Goal: Task Accomplishment & Management: Manage account settings

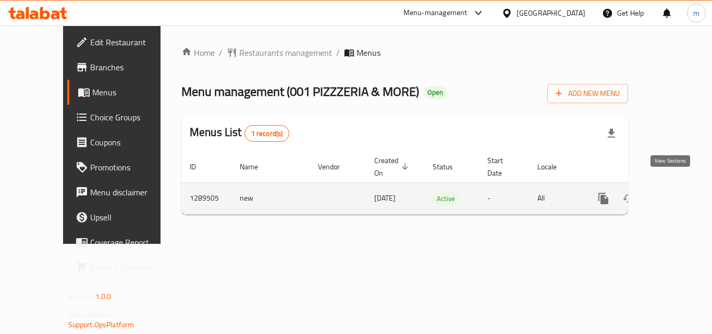
click at [672, 192] on icon "enhanced table" at bounding box center [678, 198] width 13 height 13
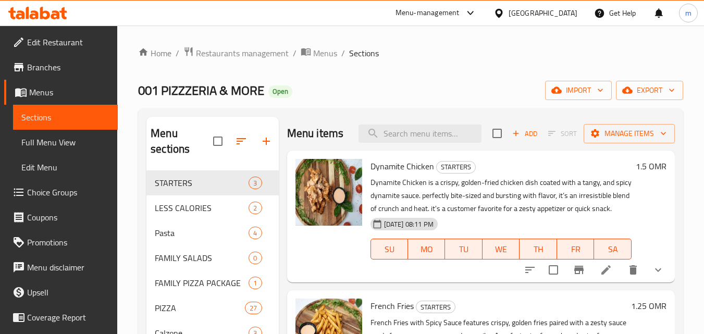
click at [79, 186] on span "Choice Groups" at bounding box center [68, 192] width 82 height 13
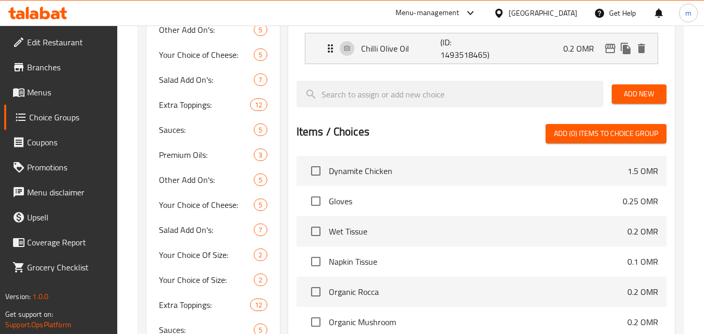
scroll to position [677, 0]
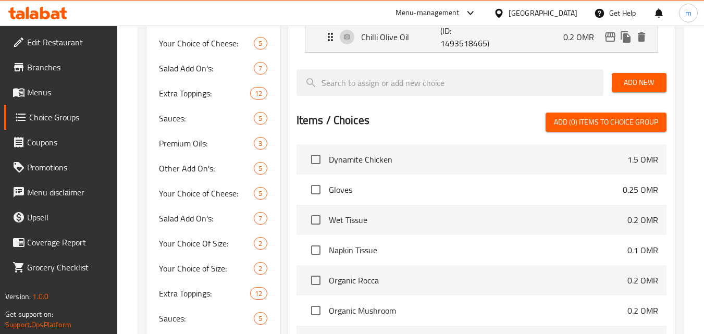
click at [459, 109] on div at bounding box center [482, 108] width 370 height 8
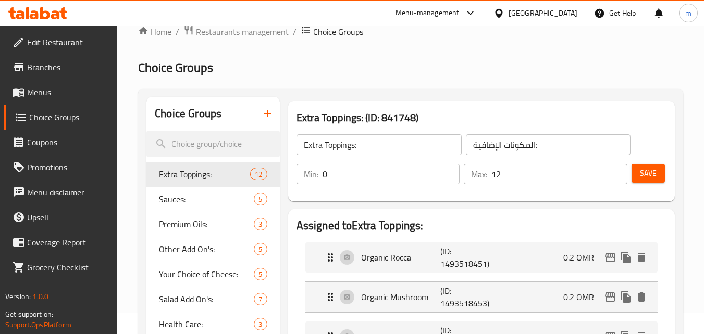
scroll to position [0, 0]
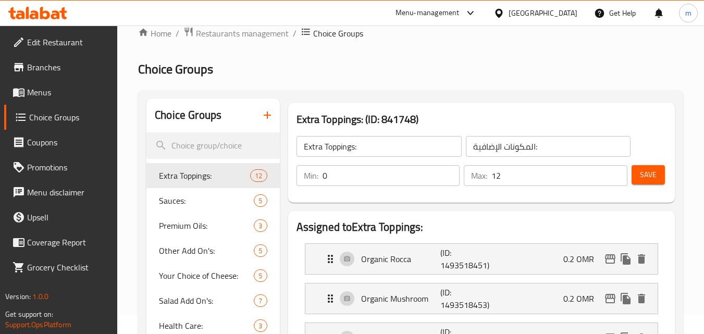
scroll to position [52, 0]
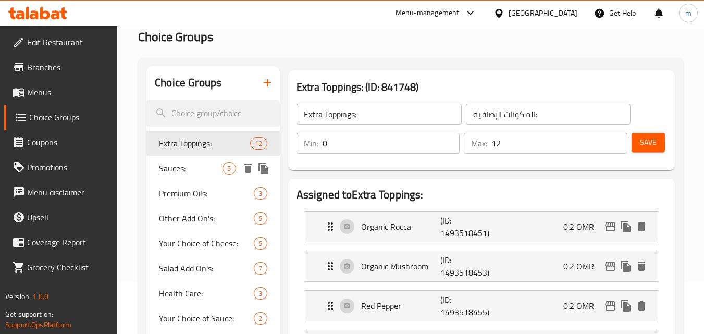
click at [167, 172] on span "Sauces:" at bounding box center [191, 168] width 64 height 13
type input "Sauces:"
type input "الصوصات:"
type input "4"
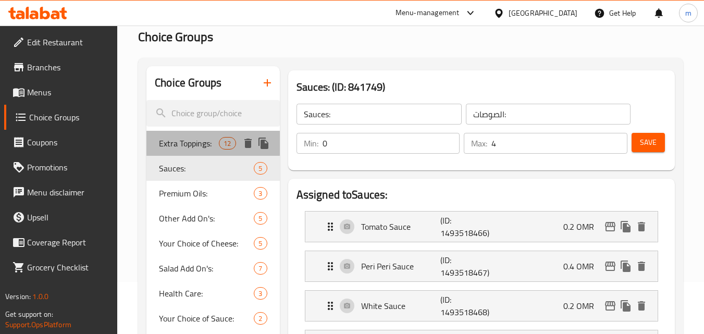
click at [190, 139] on span "Extra Toppings:" at bounding box center [189, 143] width 60 height 13
type input "Extra Toppings:"
type input "المكونات الإضافية:"
type input "12"
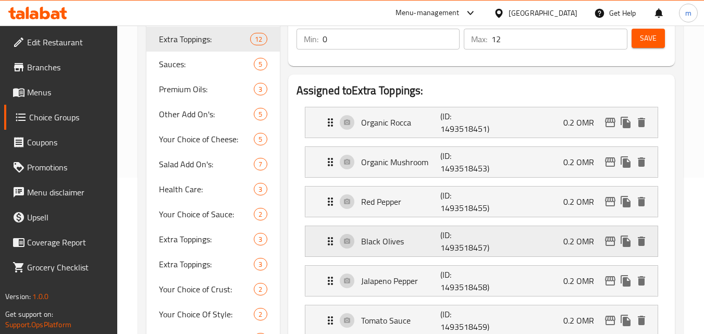
scroll to position [0, 0]
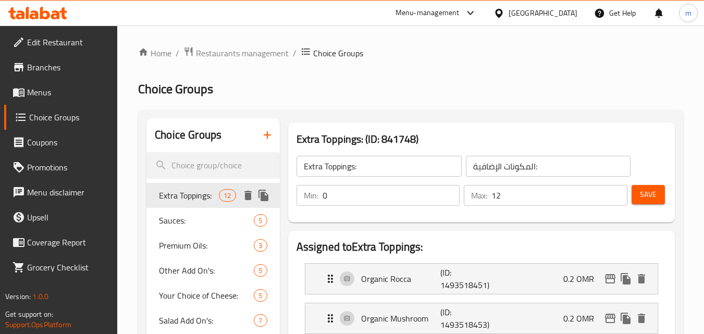
click at [214, 193] on span "Extra Toppings:" at bounding box center [189, 195] width 60 height 13
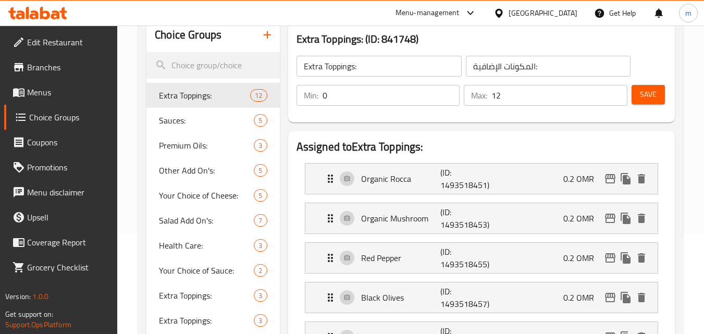
scroll to position [104, 0]
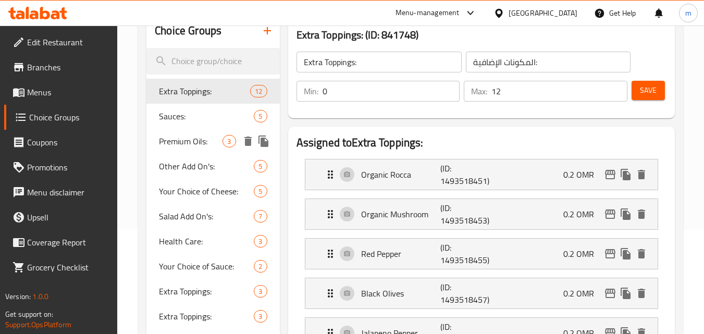
click at [187, 140] on span "Premium Oils:" at bounding box center [191, 141] width 64 height 13
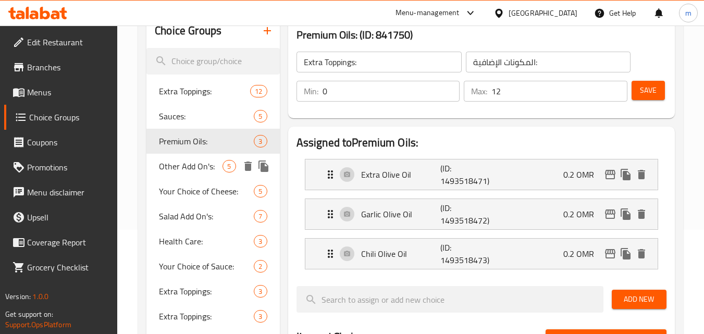
type input "Premium Oils:"
type input "الزيوت الفاخرة:"
type input "3"
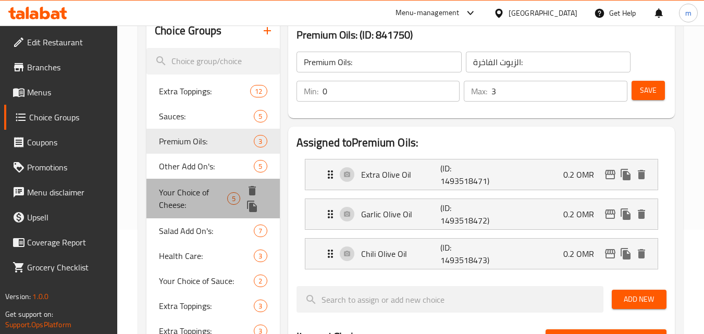
click at [192, 191] on span "Your Choice of Cheese:" at bounding box center [193, 198] width 68 height 25
type input "Your Choice of Cheese:"
type input "إختيارك من الجبنة:"
type input "1"
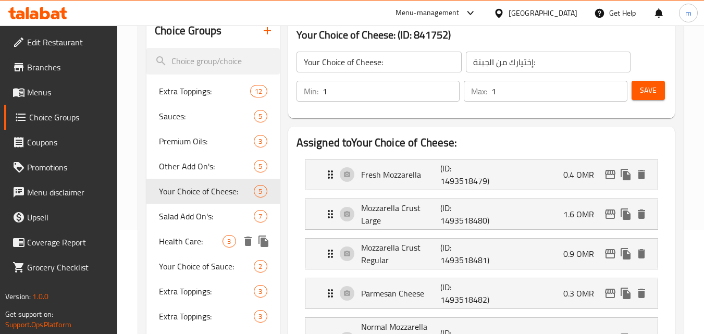
click at [195, 243] on span "Health Care:" at bounding box center [191, 241] width 64 height 13
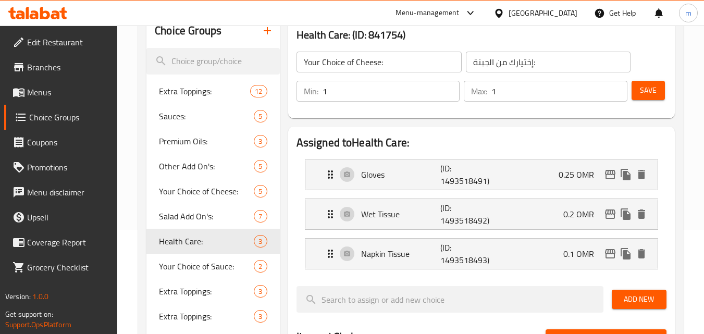
type input "Health Care:"
type input "الرعاية الصحية:"
type input "0"
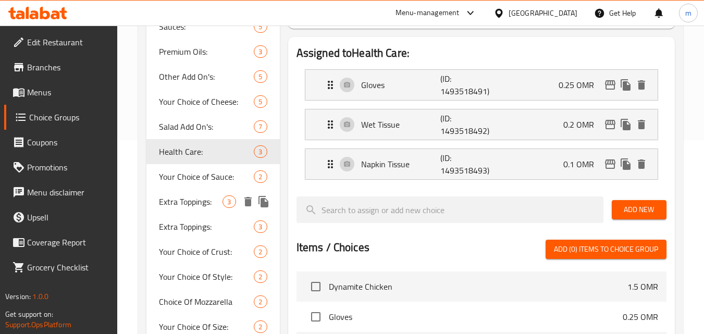
scroll to position [208, 0]
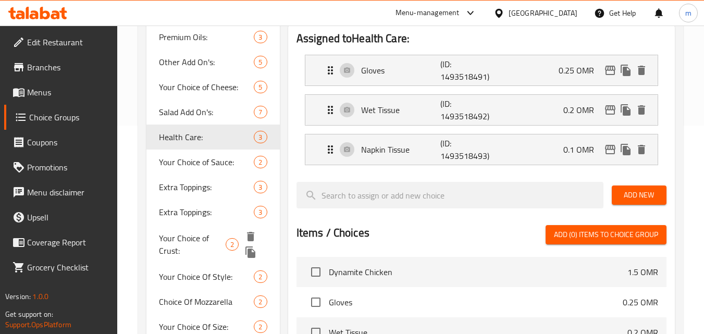
click at [196, 249] on span "Your Choice of Crust:" at bounding box center [192, 244] width 67 height 25
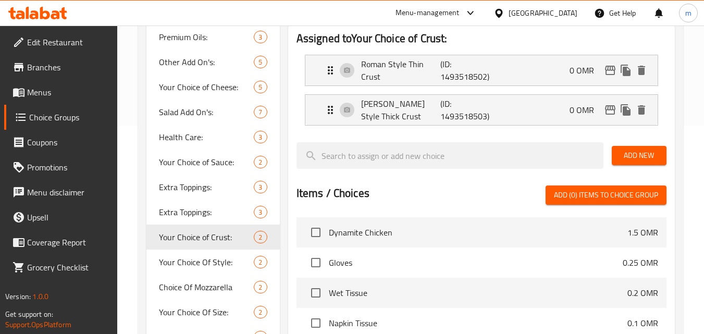
type input "Your Choice of Crust:"
type input "إختيارك من العجينة:"
type input "1"
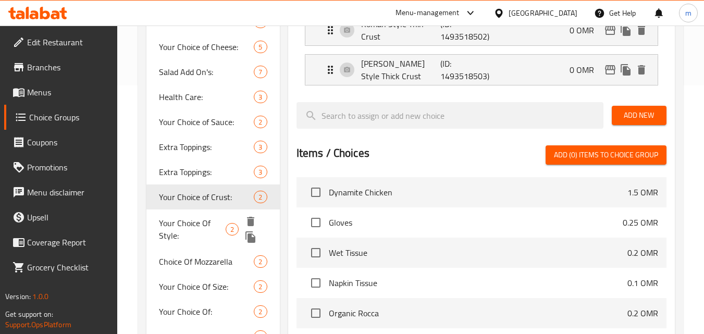
scroll to position [261, 0]
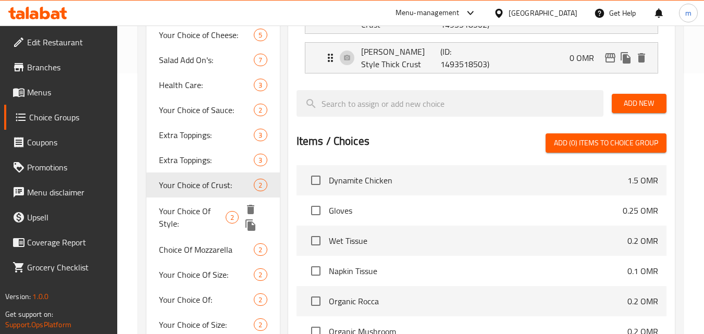
click at [205, 220] on span "Your Choice Of Style:" at bounding box center [192, 217] width 67 height 25
type input "Your Choice Of Style:"
type input "اختيارك من النمط:"
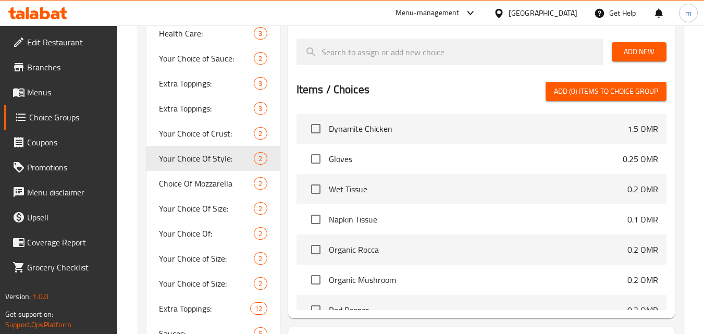
scroll to position [313, 0]
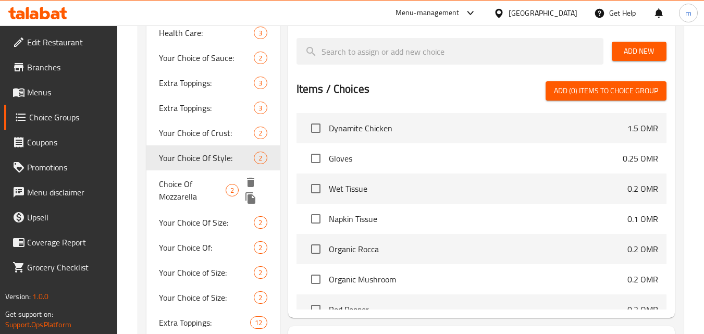
click at [206, 189] on span "Choice Of Mozzarella" at bounding box center [192, 190] width 67 height 25
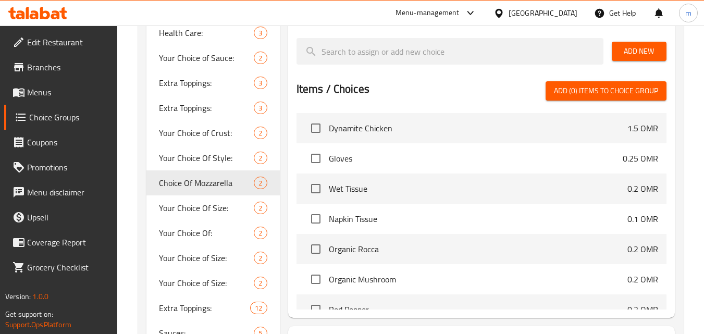
type input "Choice Of Mozzarella"
type input "اختيار من موزاريلا"
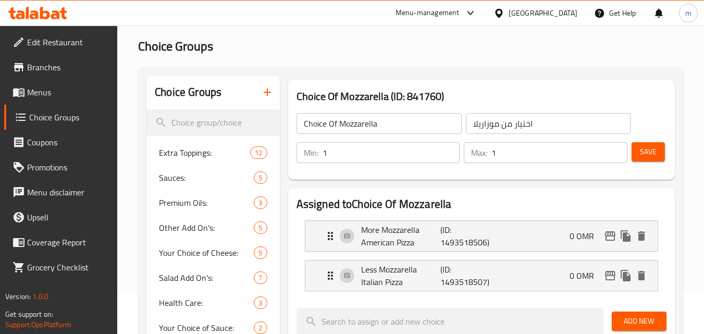
scroll to position [0, 0]
